Goal: Information Seeking & Learning: Learn about a topic

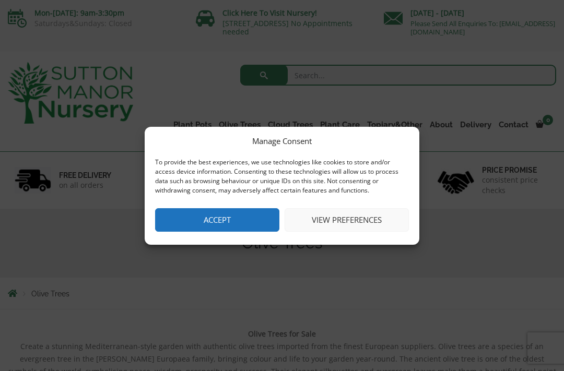
click at [245, 224] on button "Accept" at bounding box center [217, 220] width 124 height 24
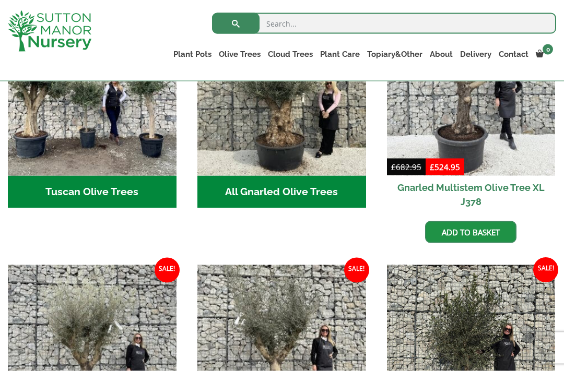
scroll to position [453, 0]
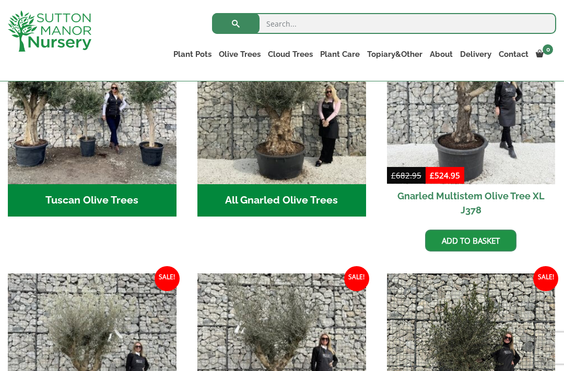
click at [315, 199] on h2 "All Gnarled Olive Trees (184)" at bounding box center [281, 200] width 169 height 32
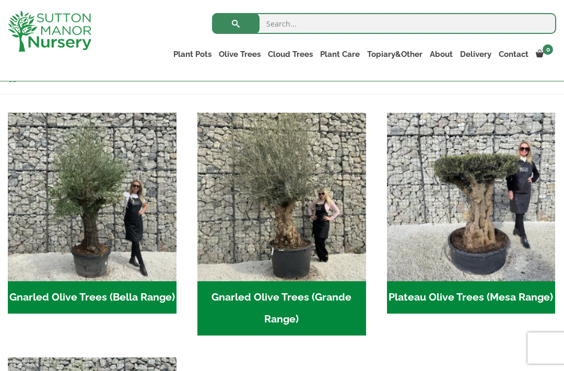
scroll to position [196, 0]
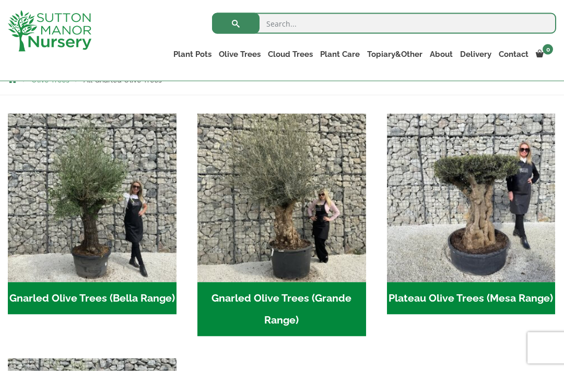
click at [306, 300] on h2 "Gnarled Olive Trees (Grande Range) (54)" at bounding box center [281, 310] width 169 height 54
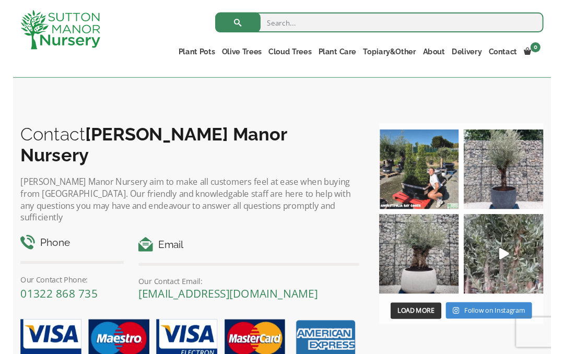
scroll to position [1863, 0]
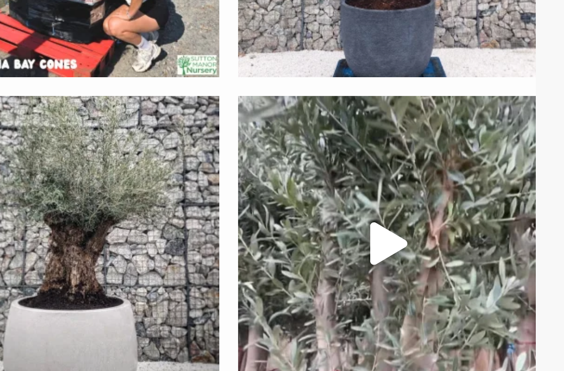
click at [510, 261] on icon "Play" at bounding box center [515, 267] width 10 height 12
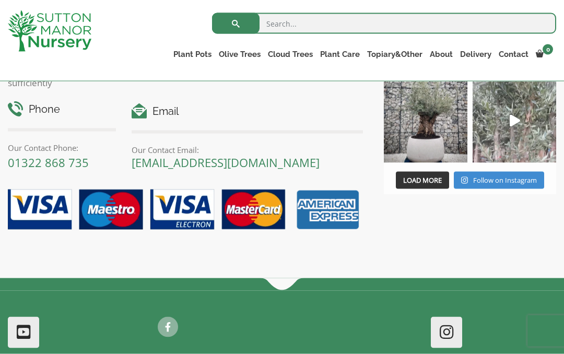
scroll to position [2011, 0]
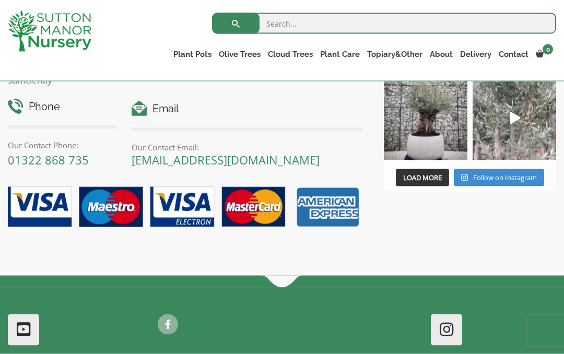
click at [520, 56] on link "Contact" at bounding box center [513, 54] width 37 height 15
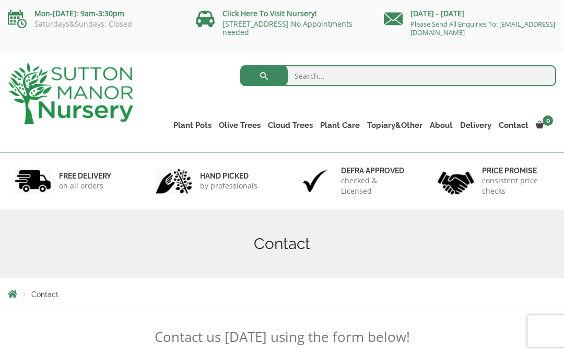
click at [289, 12] on link "Click Here To Visit Nursery!" at bounding box center [270, 13] width 95 height 10
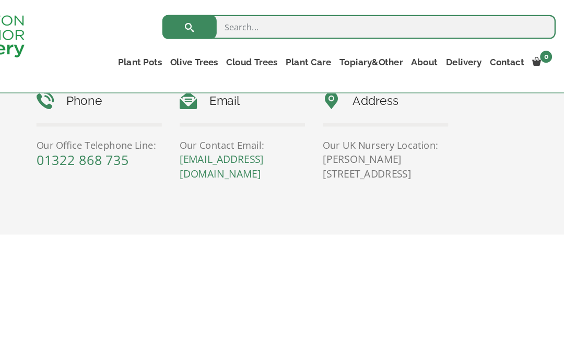
scroll to position [510, 0]
click at [457, 52] on link "Delivery" at bounding box center [476, 54] width 39 height 15
